Goal: Task Accomplishment & Management: Use online tool/utility

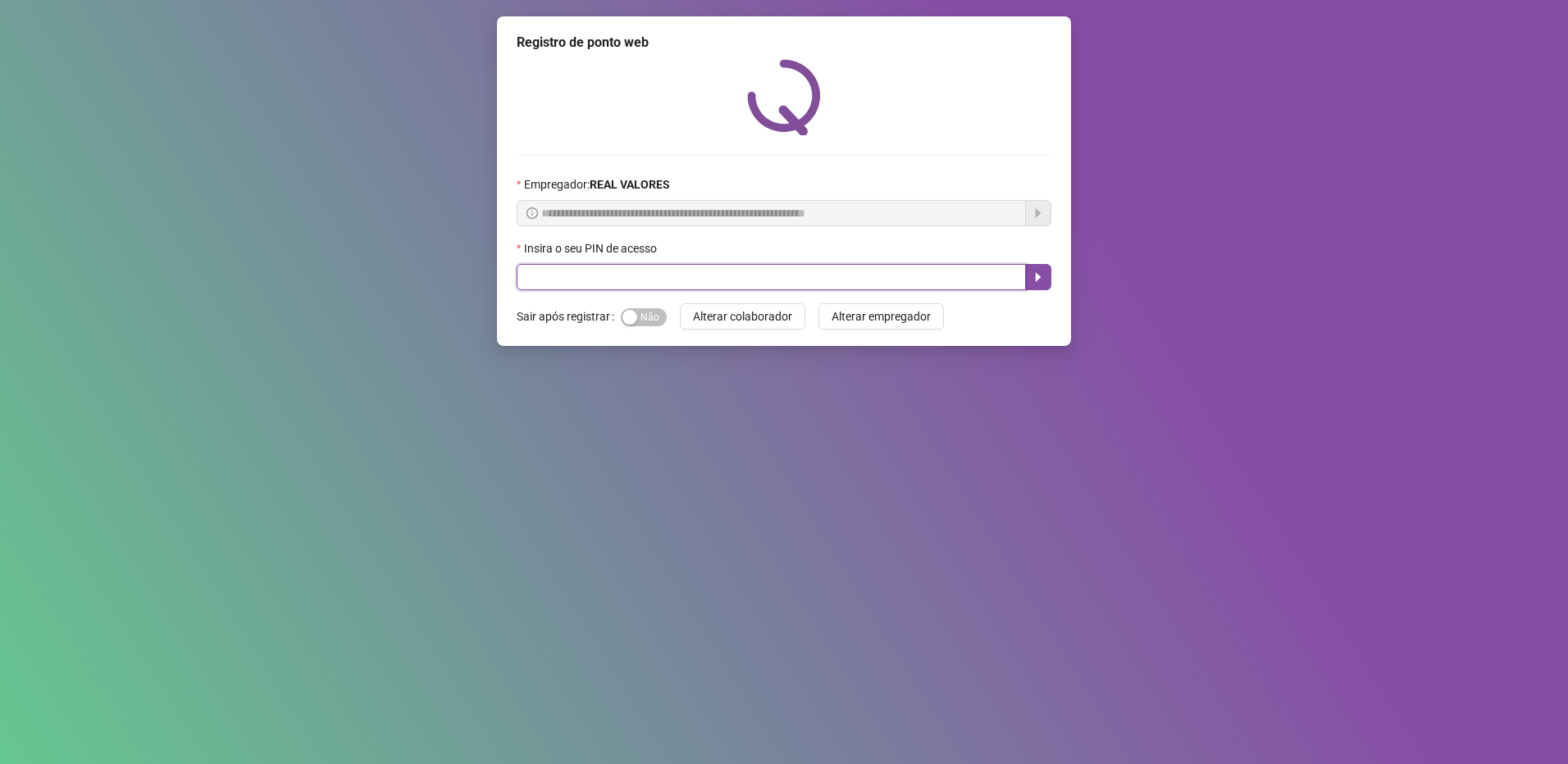
click at [747, 270] on input "text" at bounding box center [772, 277] width 509 height 26
click at [675, 270] on input "text" at bounding box center [772, 277] width 509 height 26
type input "*****"
click at [1049, 274] on button "button" at bounding box center [1038, 277] width 26 height 26
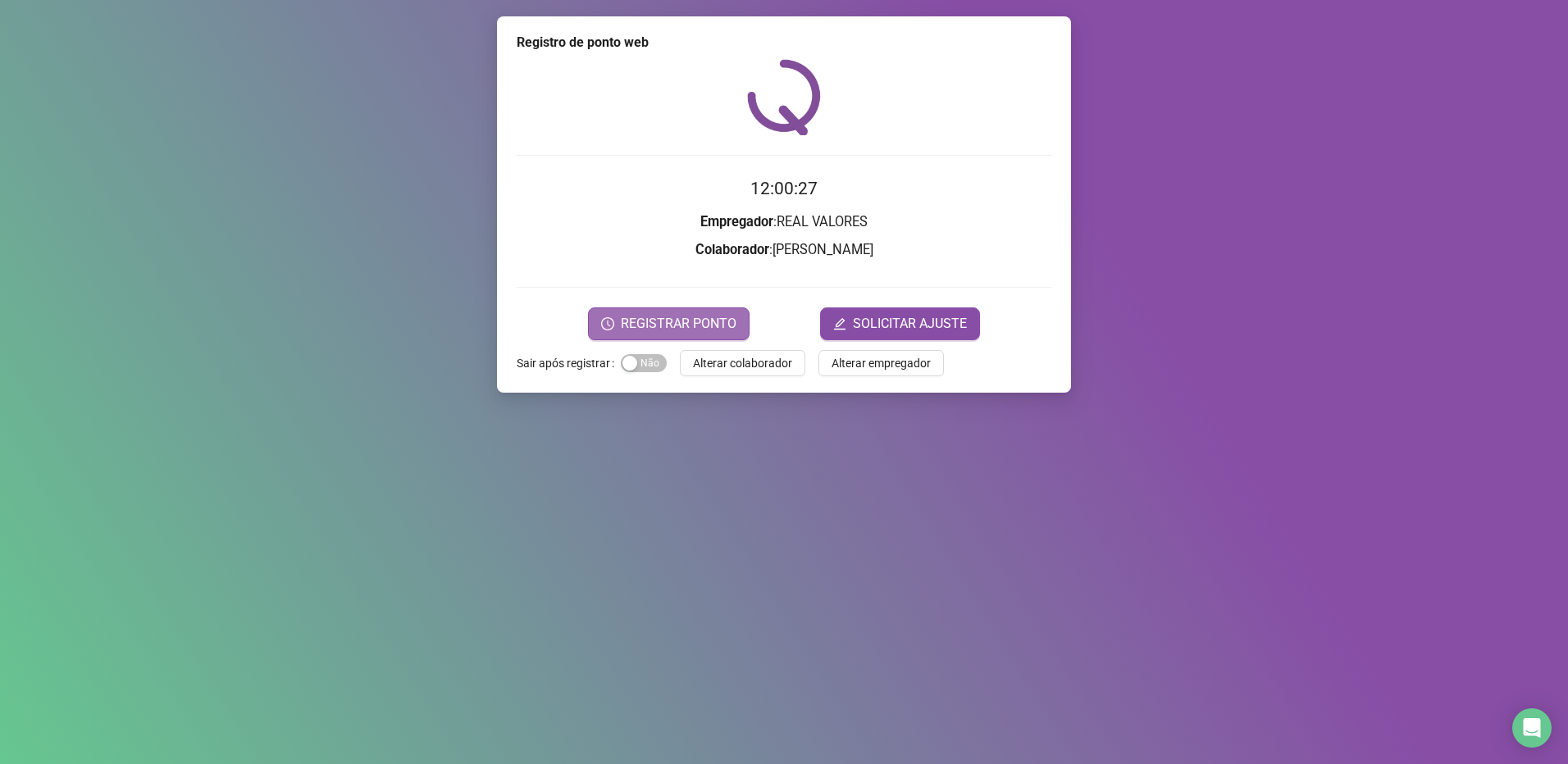
click at [671, 320] on span "REGISTRAR PONTO" at bounding box center [678, 324] width 115 height 20
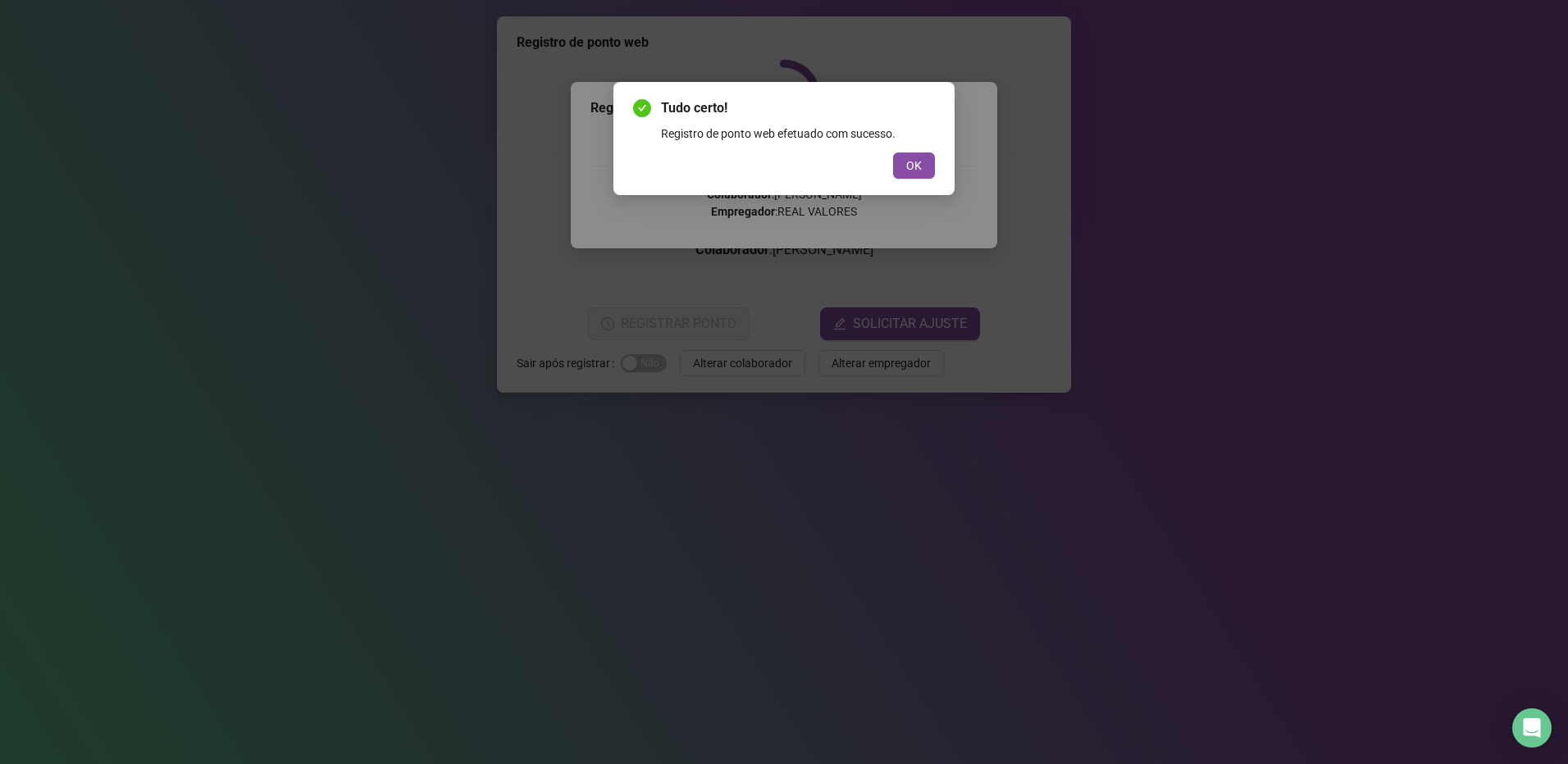
click at [928, 166] on button "OK" at bounding box center [913, 166] width 42 height 26
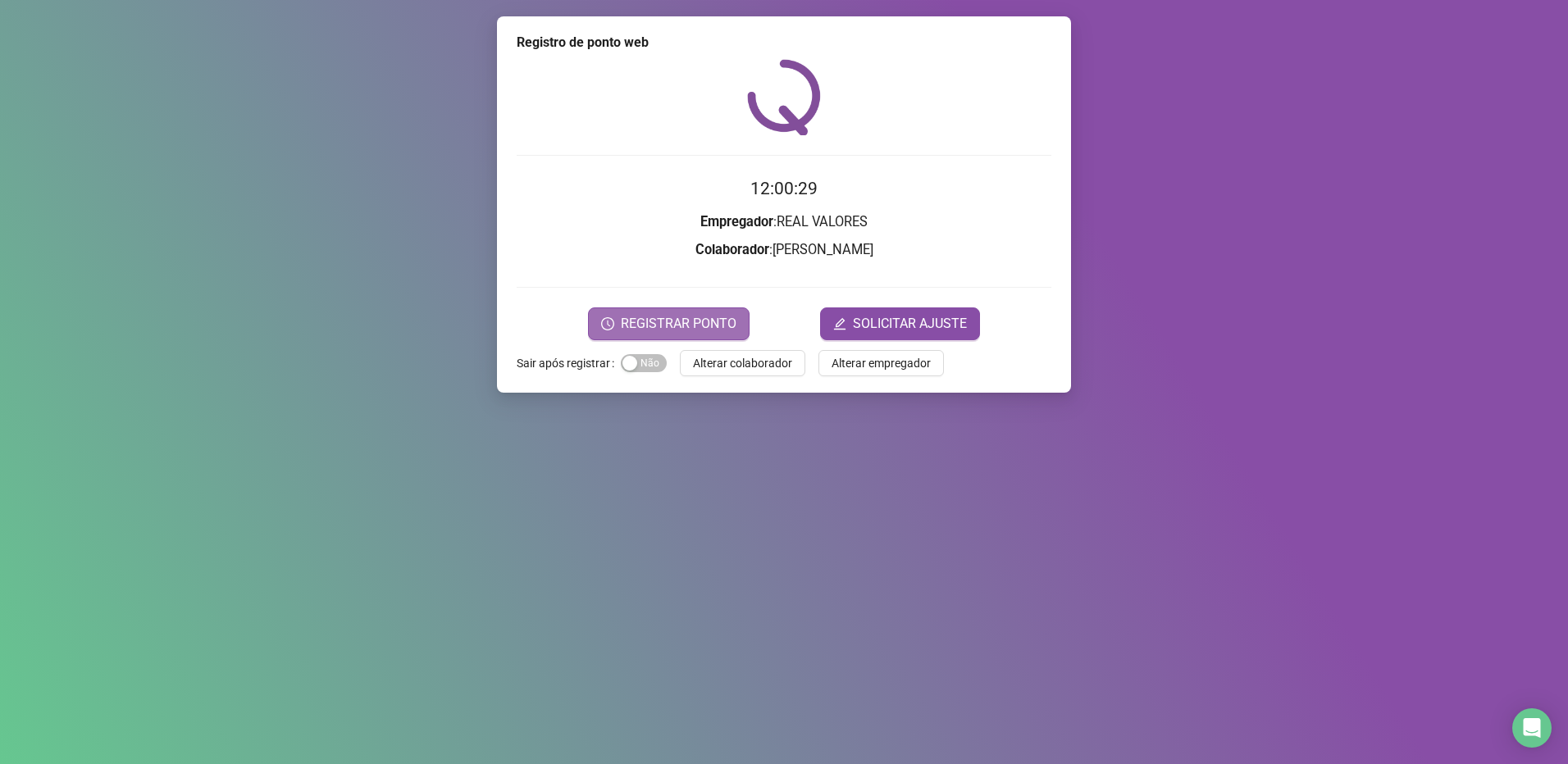
click at [642, 314] on span "REGISTRAR PONTO" at bounding box center [678, 324] width 115 height 20
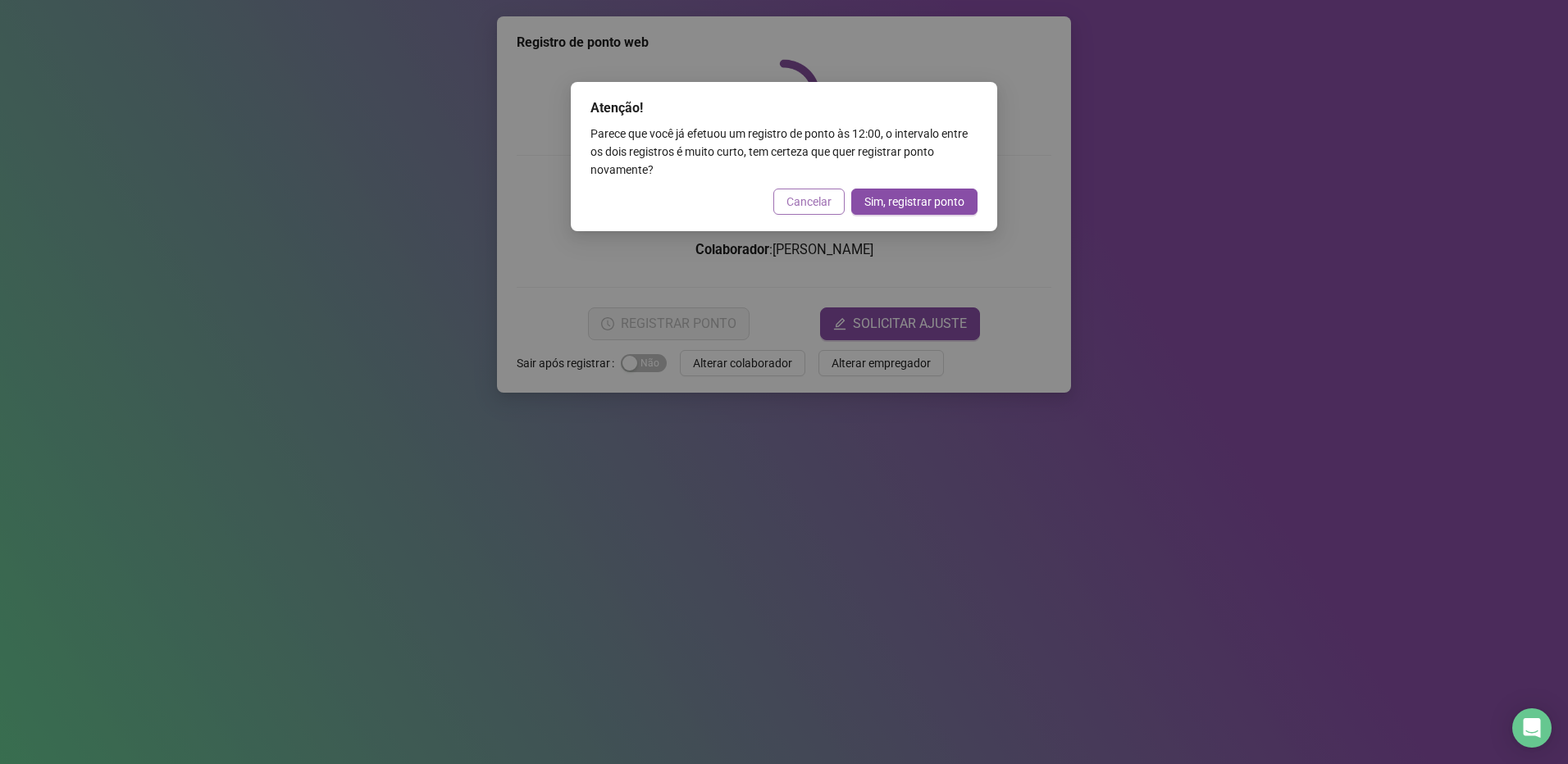
click at [821, 209] on span "Cancelar" at bounding box center [809, 202] width 45 height 18
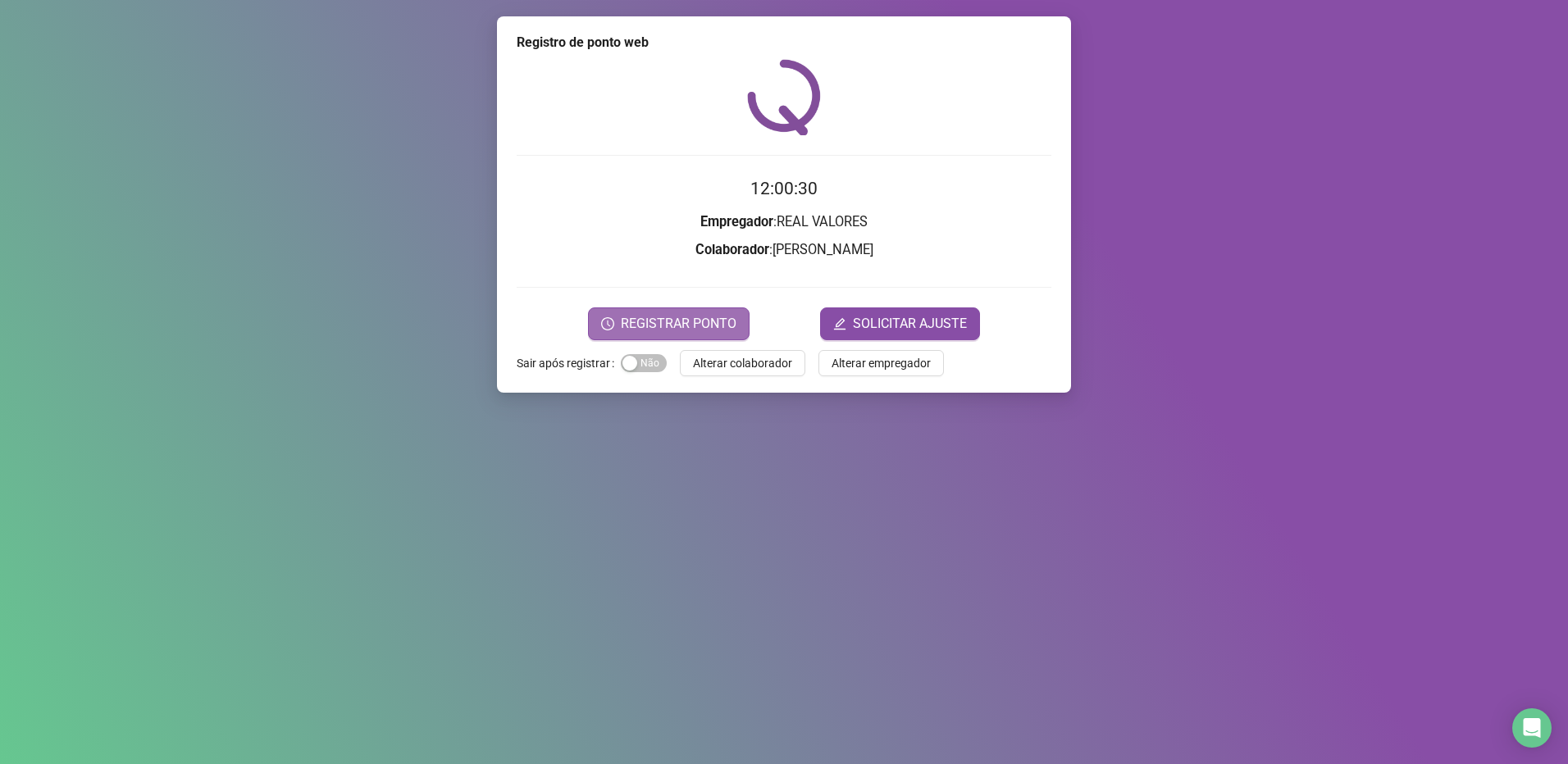
click at [706, 321] on span "REGISTRAR PONTO" at bounding box center [678, 324] width 115 height 20
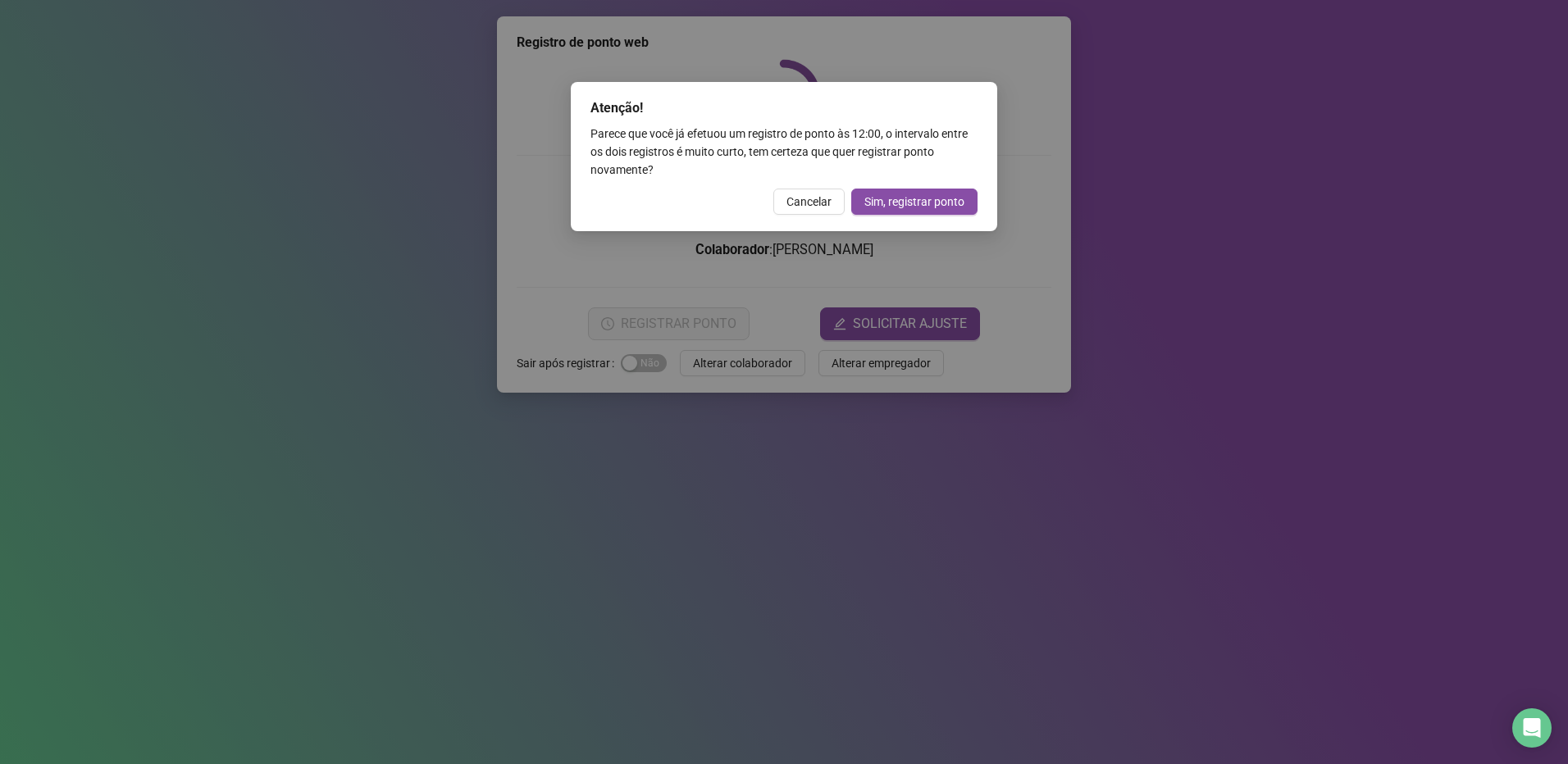
click at [829, 203] on span "Cancelar" at bounding box center [809, 202] width 45 height 18
